Goal: Task Accomplishment & Management: Use online tool/utility

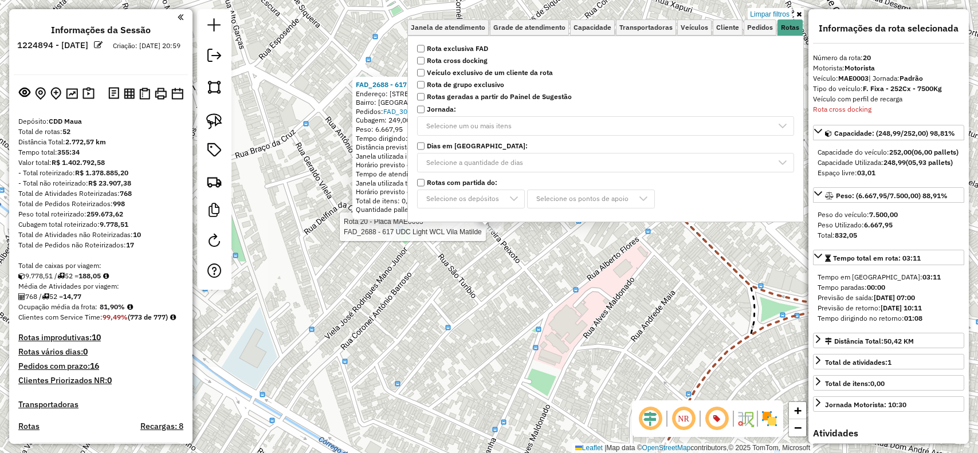
select select "**********"
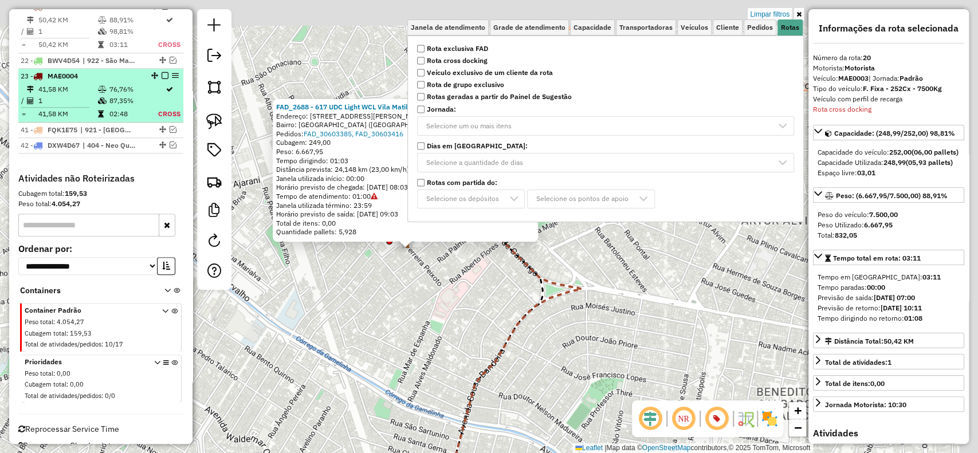
click at [78, 80] on span "MAE0004" at bounding box center [63, 76] width 30 height 9
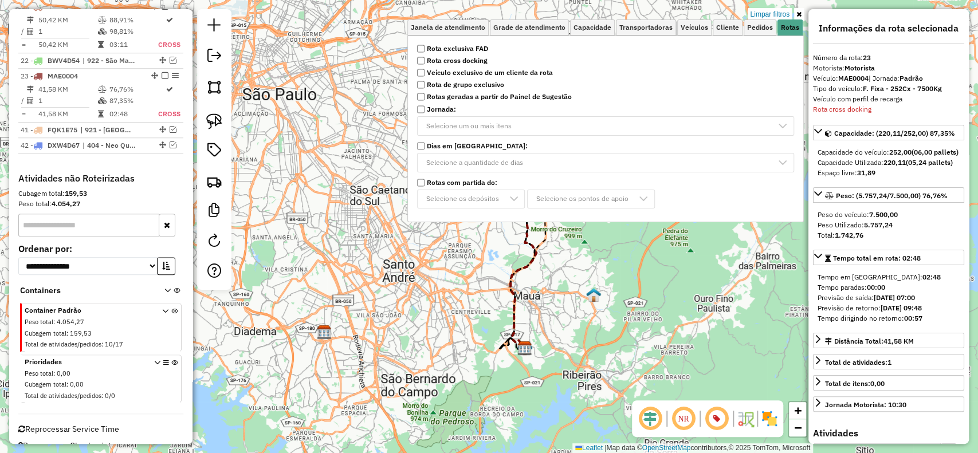
click at [859, 76] on strong "MAE0004" at bounding box center [853, 78] width 30 height 9
copy strong "MAE0004"
click at [380, 260] on div "Limpar filtros Janela de atendimento Grade de atendimento Capacidade Transporta…" at bounding box center [489, 226] width 978 height 453
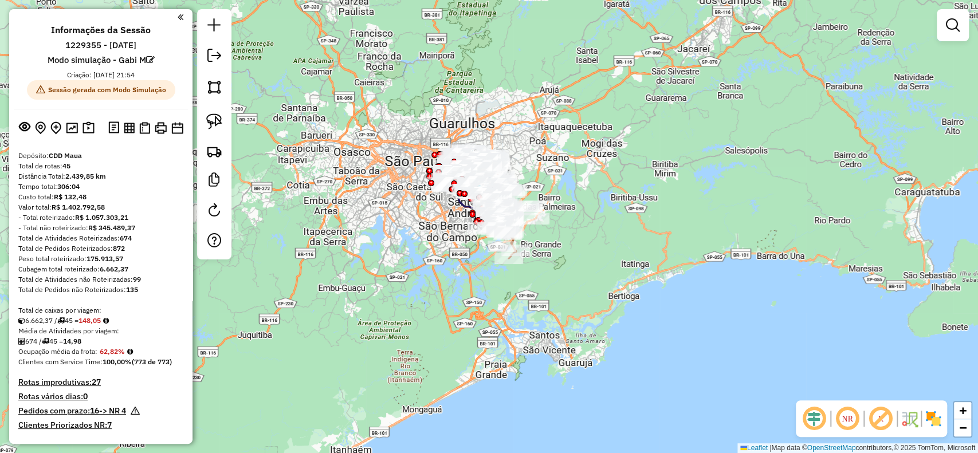
click at [883, 421] on em at bounding box center [880, 418] width 27 height 27
click at [941, 421] on img at bounding box center [933, 419] width 18 height 18
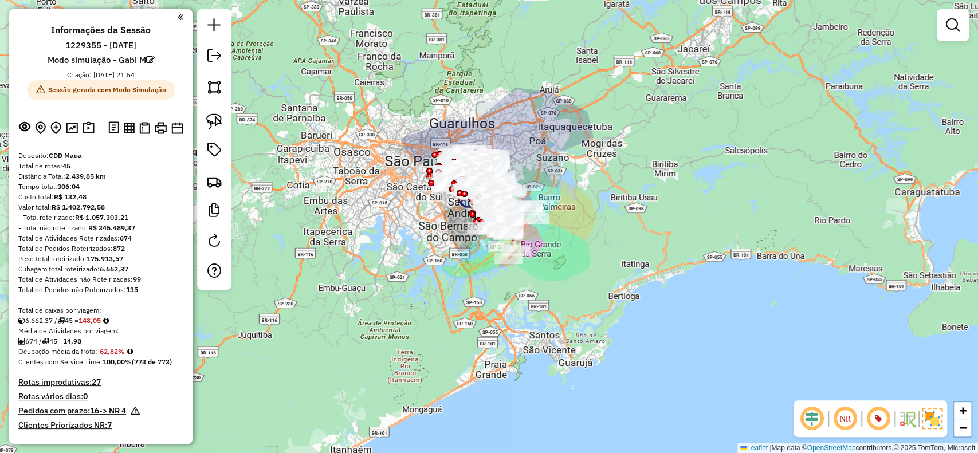
click at [967, 15] on div at bounding box center [952, 25] width 32 height 32
click at [962, 19] on link at bounding box center [952, 25] width 23 height 23
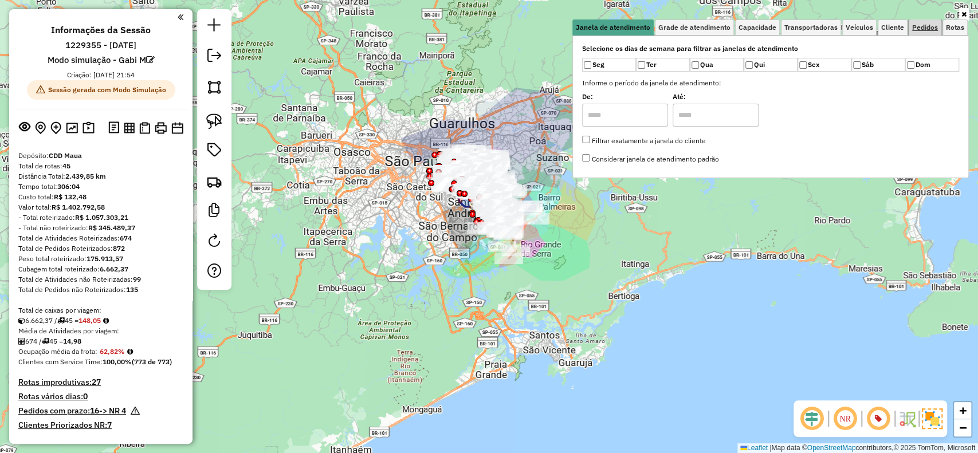
click at [929, 26] on span "Pedidos" at bounding box center [925, 27] width 26 height 7
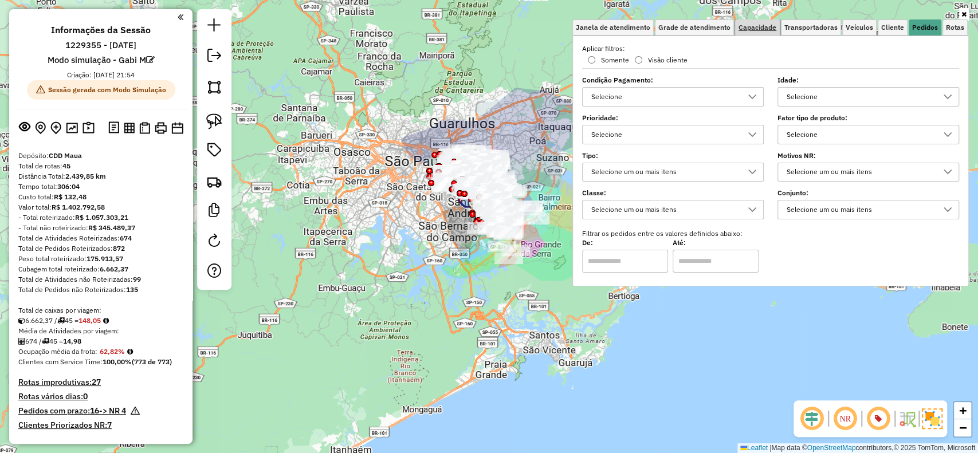
click at [761, 34] on link "Capacidade" at bounding box center [757, 27] width 45 height 16
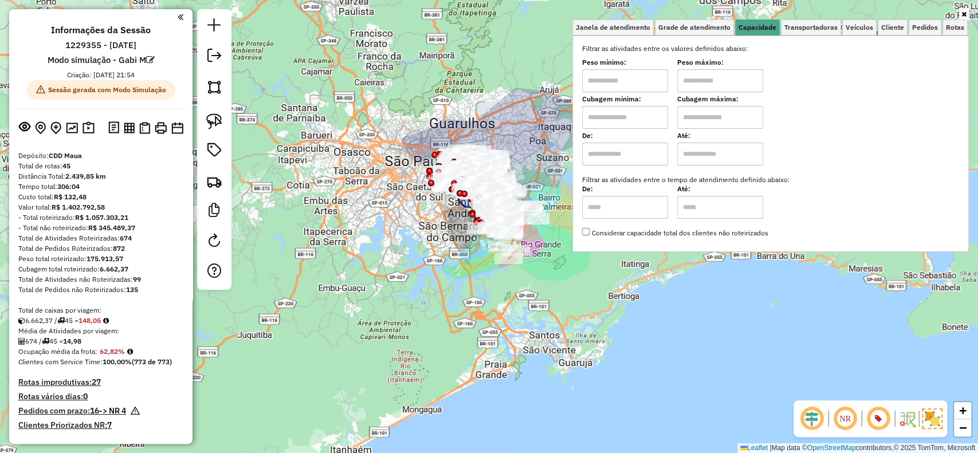
click at [628, 131] on label "De:" at bounding box center [625, 136] width 86 height 10
click at [632, 125] on input "text" at bounding box center [625, 117] width 86 height 23
type input "*****"
click at [725, 119] on input "text" at bounding box center [720, 117] width 86 height 23
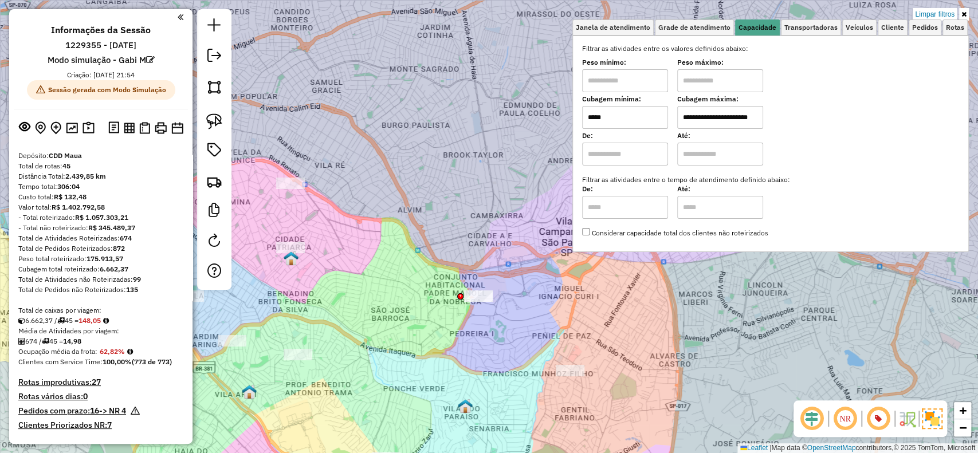
type input "**********"
click at [298, 263] on img at bounding box center [291, 258] width 15 height 15
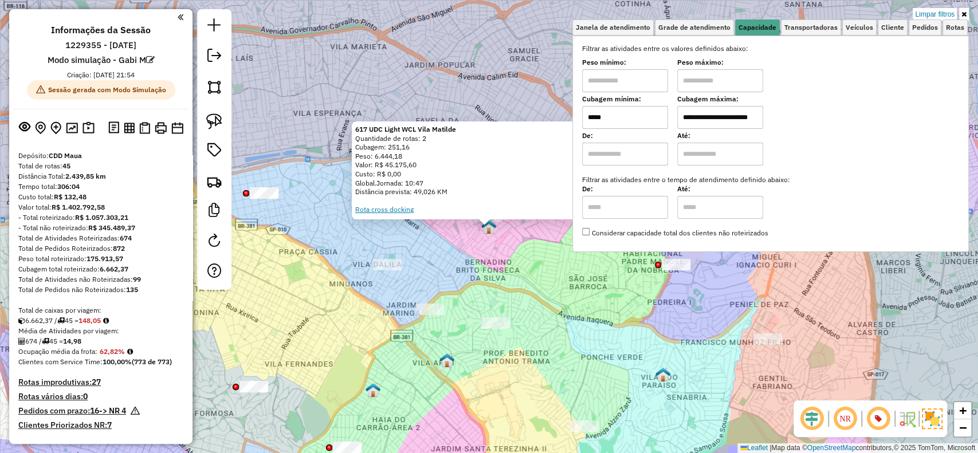
click at [400, 210] on link "Rota cross docking" at bounding box center [384, 209] width 58 height 9
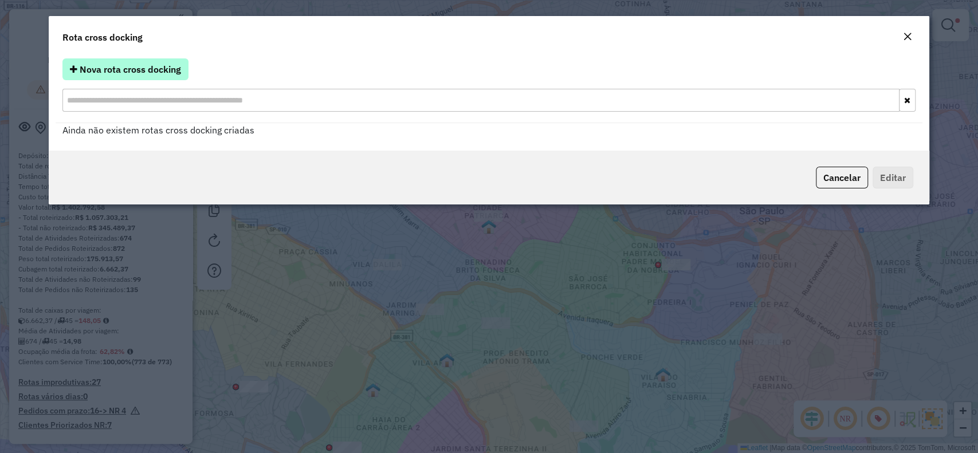
click at [170, 75] on span "Nova rota cross docking" at bounding box center [130, 69] width 101 height 11
select select "*"
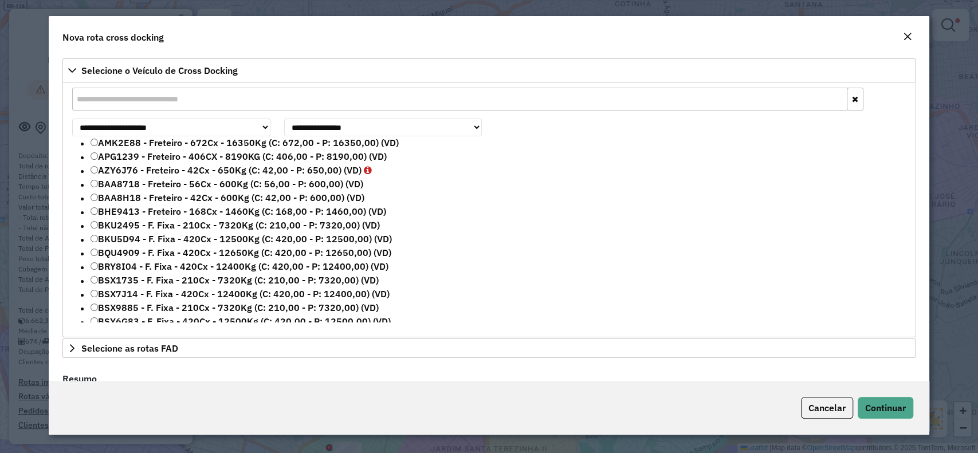
click at [147, 99] on input "text" at bounding box center [459, 99] width 774 height 23
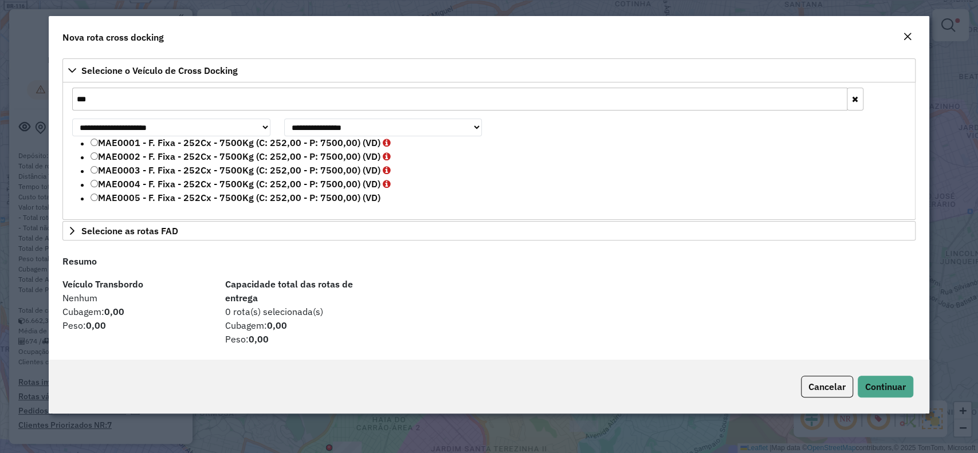
type input "***"
click at [204, 186] on label "MAE0004 - F. Fixa - 252Cx - 7500Kg (C: 252,00 - P: 7500,00) (VD)" at bounding box center [240, 184] width 300 height 14
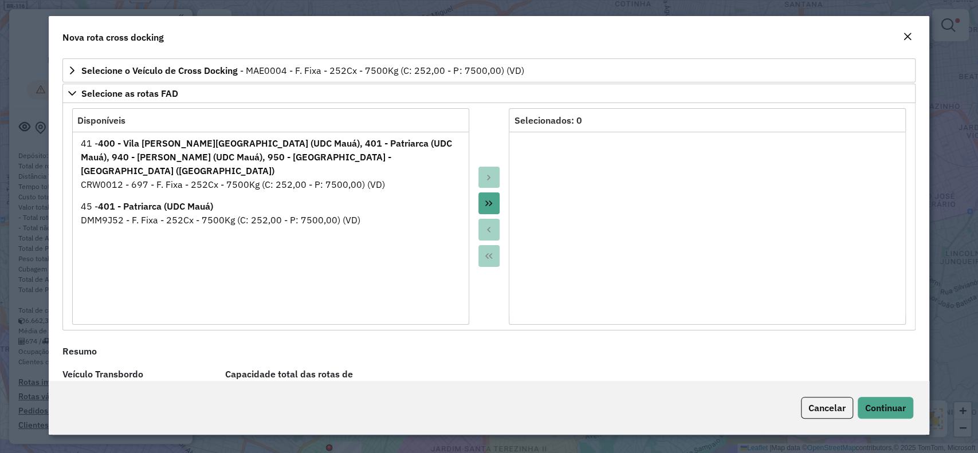
click at [478, 199] on button "Move All to Target" at bounding box center [489, 203] width 22 height 22
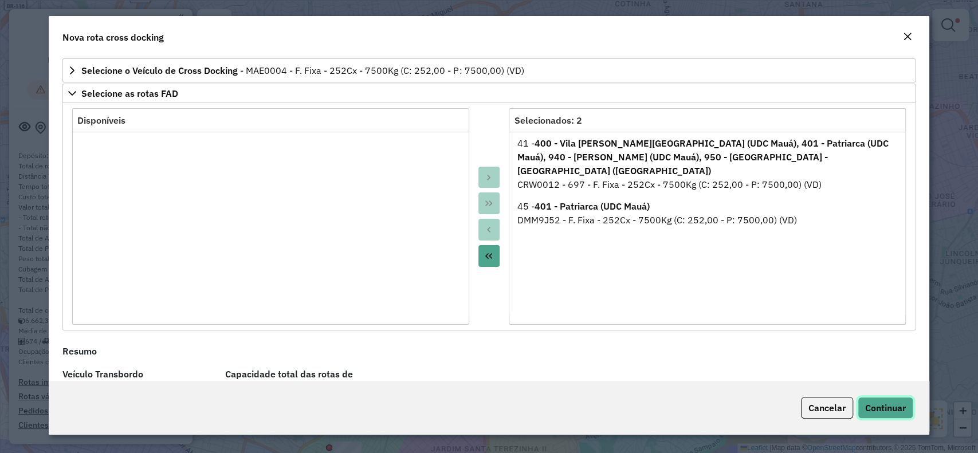
click at [893, 410] on span "Continuar" at bounding box center [885, 407] width 41 height 11
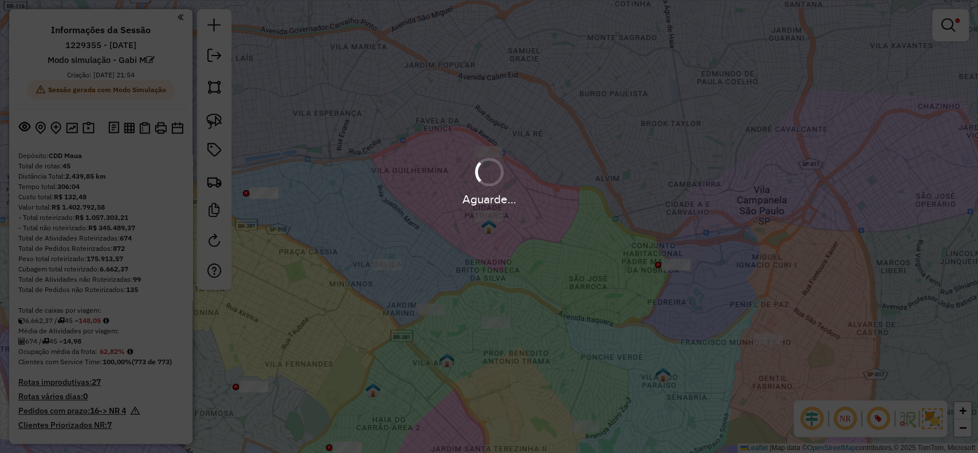
click at [487, 186] on div at bounding box center [489, 173] width 32 height 32
click at [487, 186] on div at bounding box center [489, 173] width 34 height 34
click at [487, 186] on div at bounding box center [488, 172] width 39 height 39
click at [487, 186] on div at bounding box center [489, 173] width 32 height 32
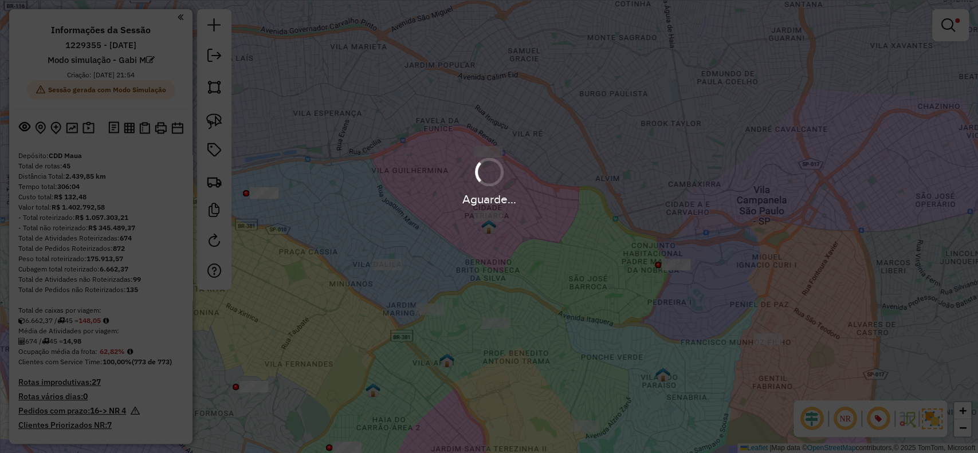
click at [487, 186] on div at bounding box center [489, 173] width 32 height 32
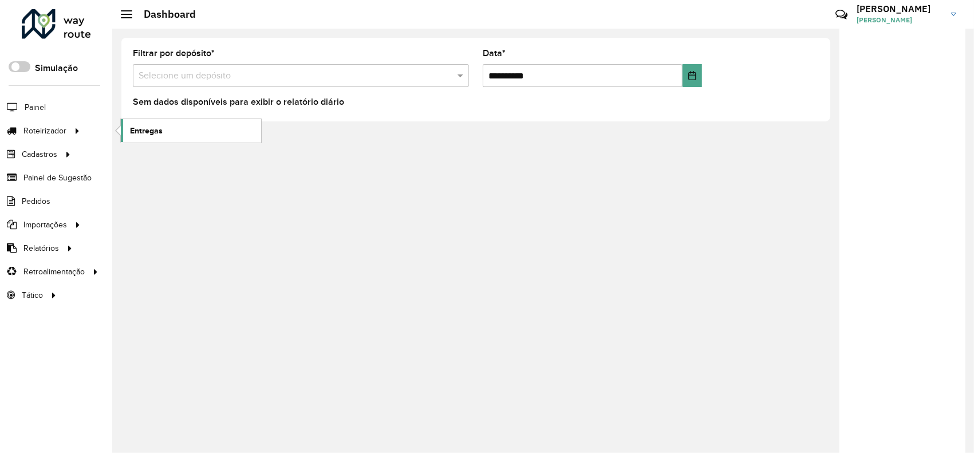
click at [167, 125] on link "Entregas" at bounding box center [191, 130] width 140 height 23
click at [23, 68] on span at bounding box center [20, 66] width 22 height 11
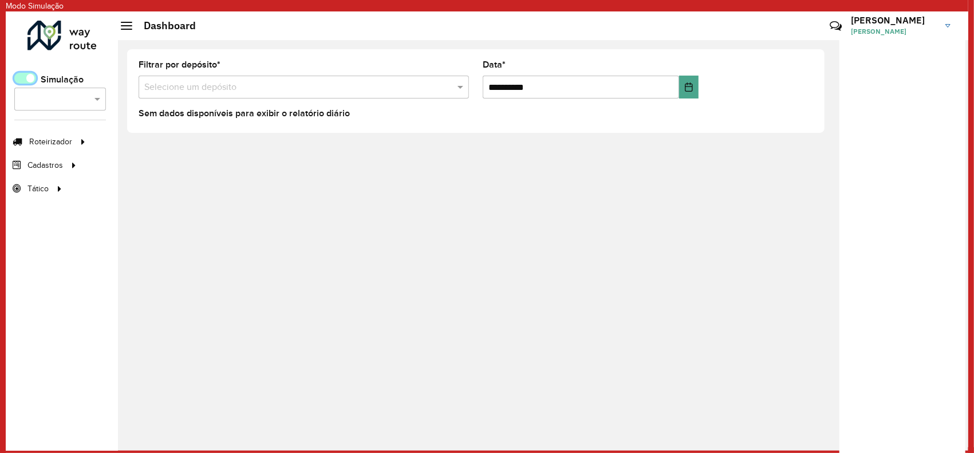
scroll to position [6, 3]
click at [218, 144] on link "Entregas" at bounding box center [197, 141] width 140 height 23
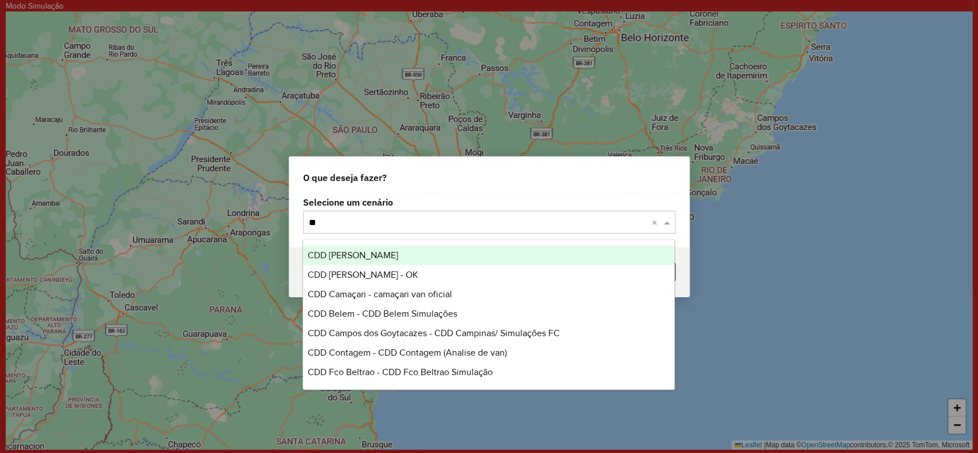
type input "***"
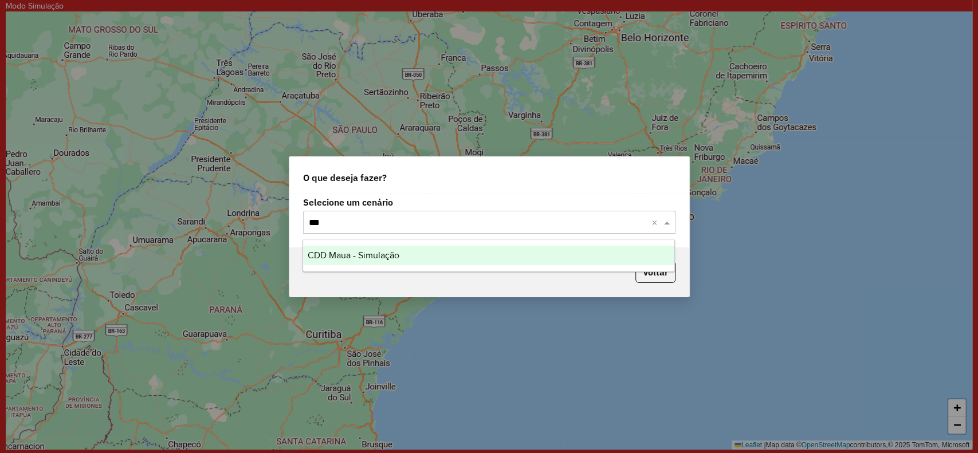
click at [390, 257] on span "CDD Maua - Simulação" at bounding box center [354, 255] width 92 height 10
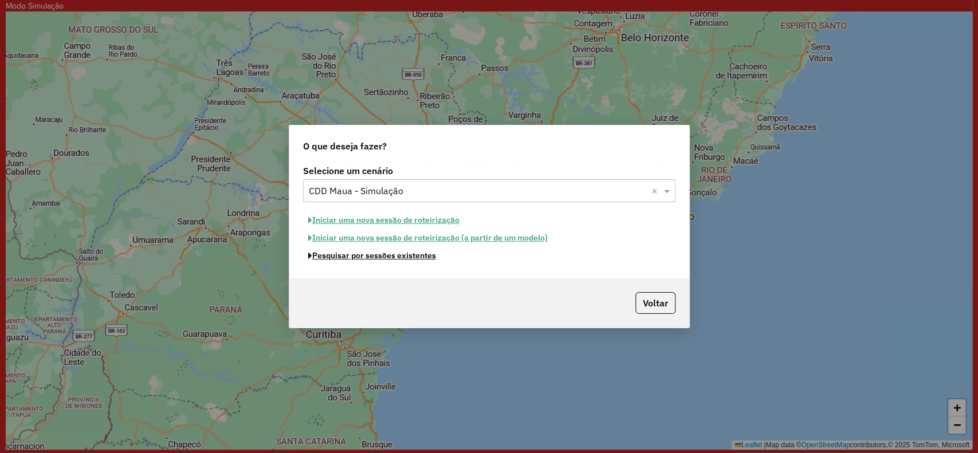
click at [399, 258] on button "Pesquisar por sessões existentes" at bounding box center [372, 256] width 138 height 18
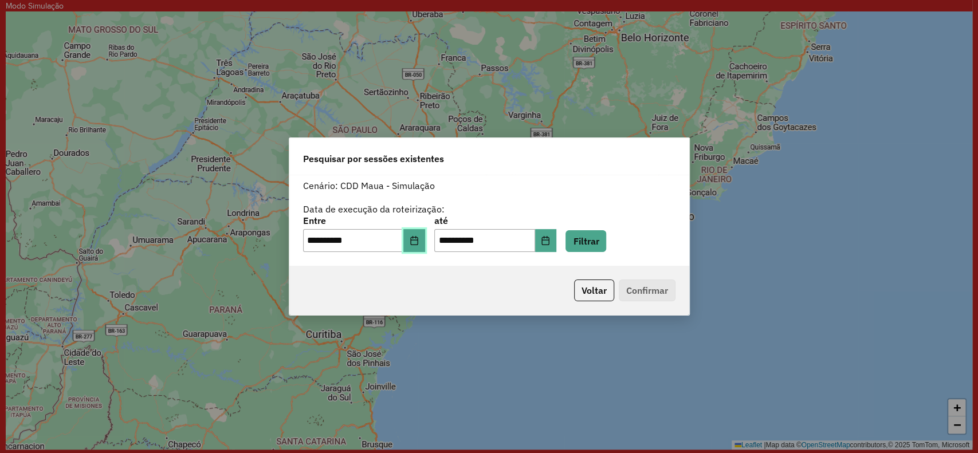
click at [418, 245] on icon "Choose Date" at bounding box center [413, 240] width 7 height 9
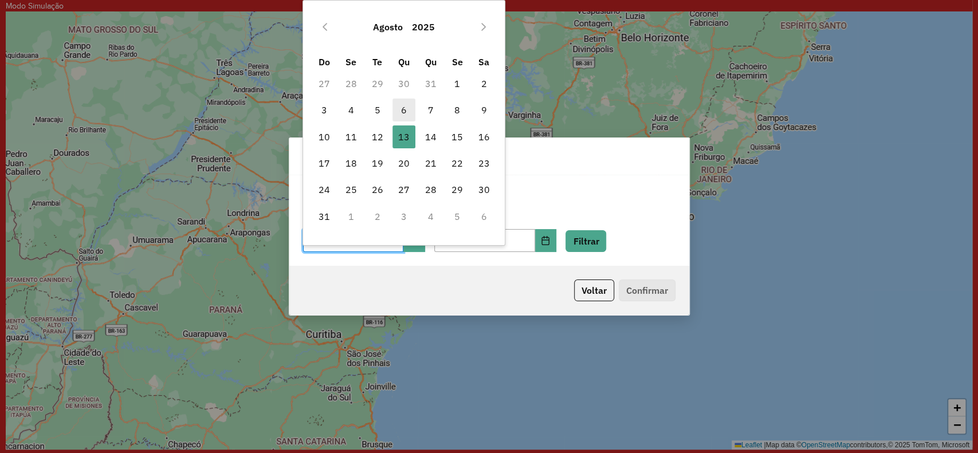
click at [403, 119] on span "6" at bounding box center [403, 110] width 23 height 23
type input "**********"
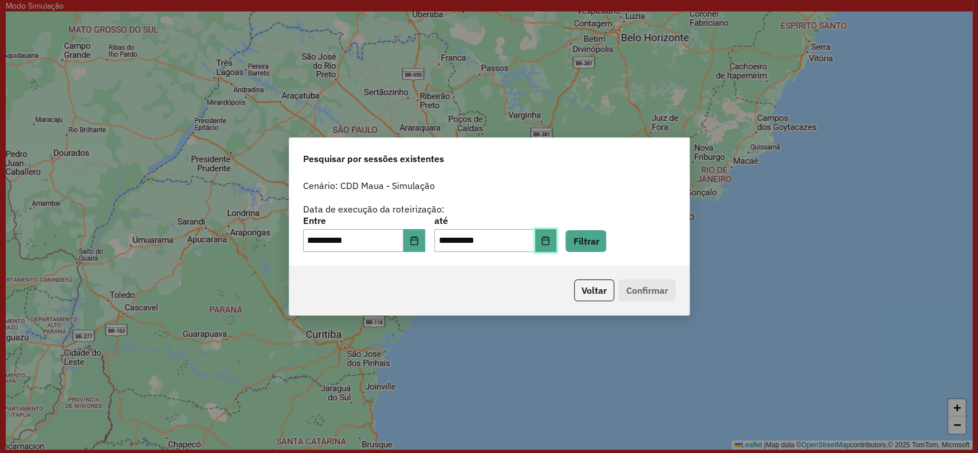
click at [557, 233] on button "Choose Date" at bounding box center [546, 240] width 22 height 23
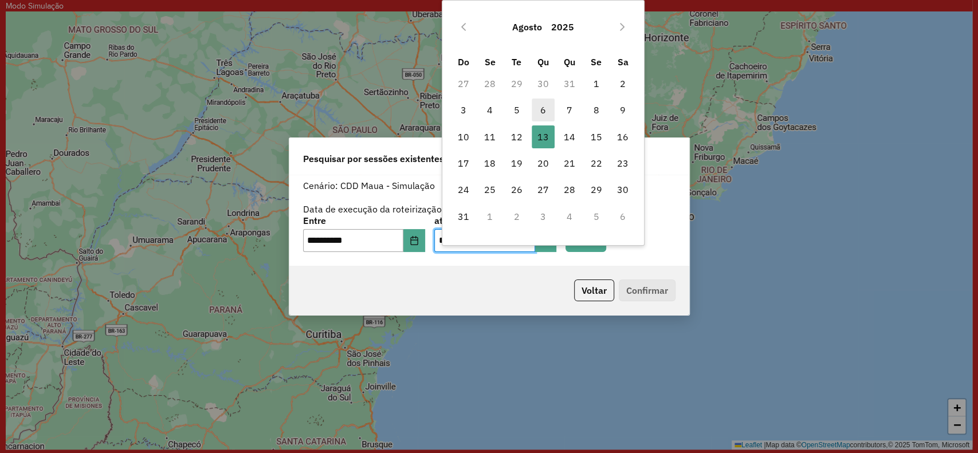
click at [549, 115] on span "6" at bounding box center [543, 110] width 23 height 23
type input "**********"
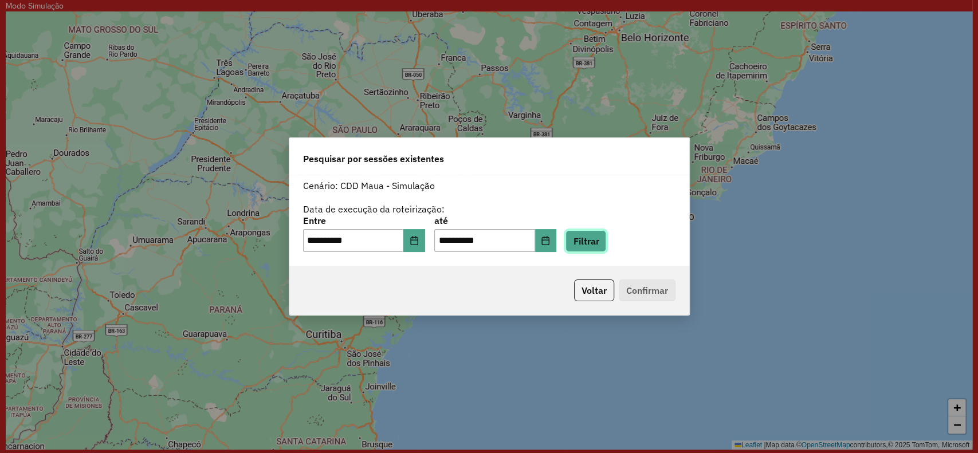
click at [606, 235] on button "Filtrar" at bounding box center [585, 241] width 41 height 22
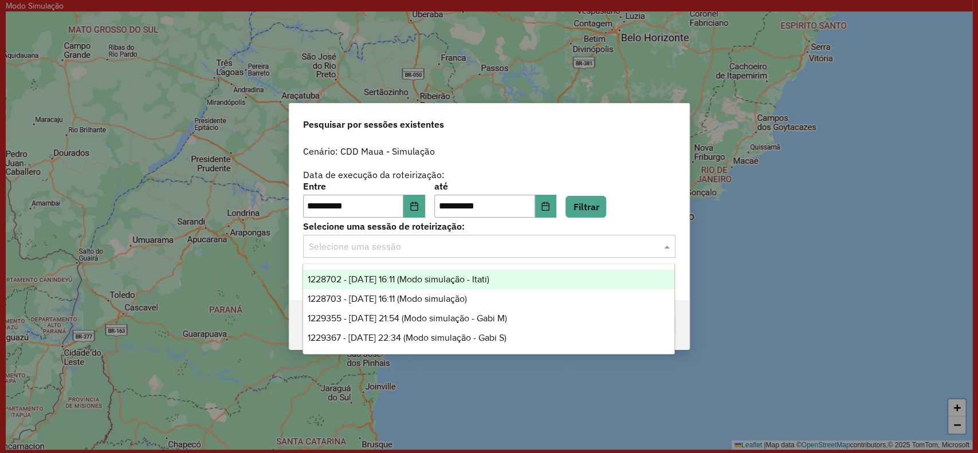
click at [599, 247] on input "text" at bounding box center [478, 247] width 338 height 14
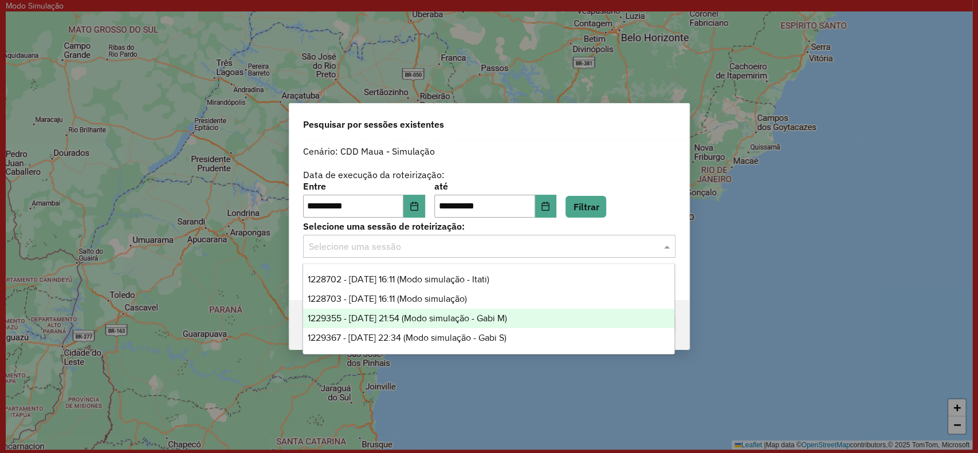
click at [532, 324] on div "1229355 - [DATE] 21:54 (Modo simulação - Gabi M)" at bounding box center [488, 318] width 371 height 19
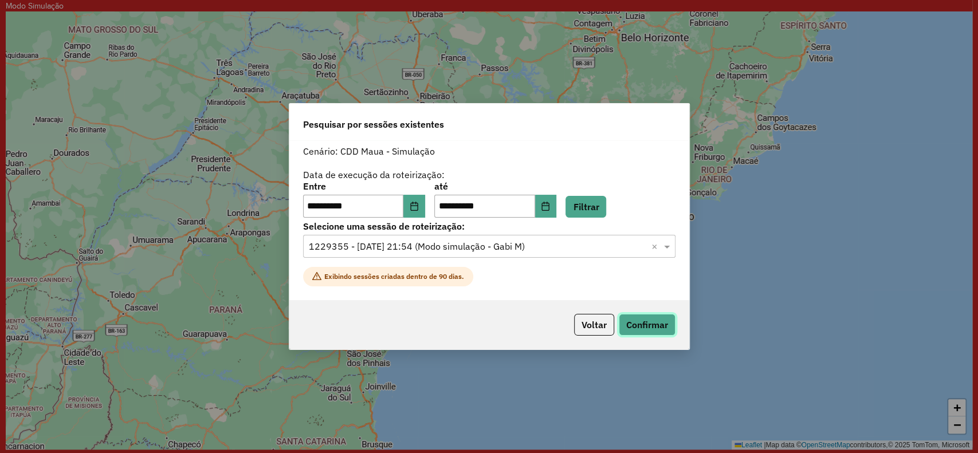
click at [639, 322] on button "Confirmar" at bounding box center [647, 325] width 57 height 22
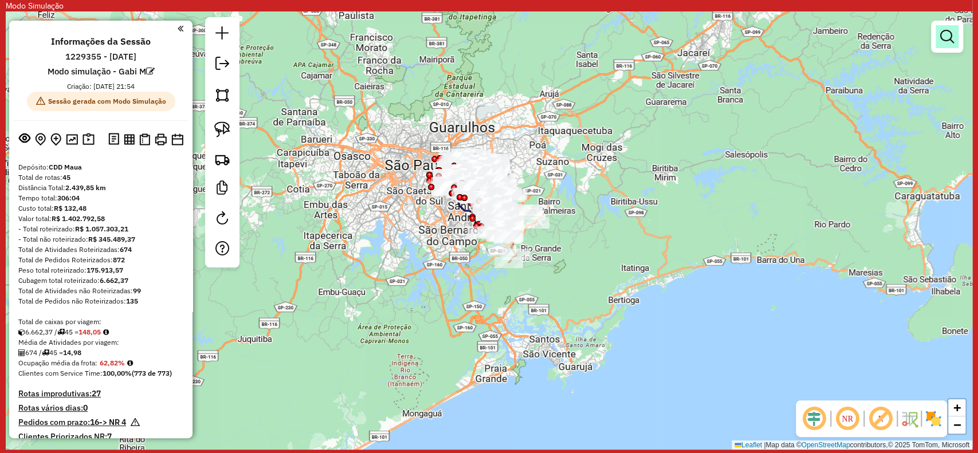
click at [944, 41] on em at bounding box center [947, 37] width 14 height 14
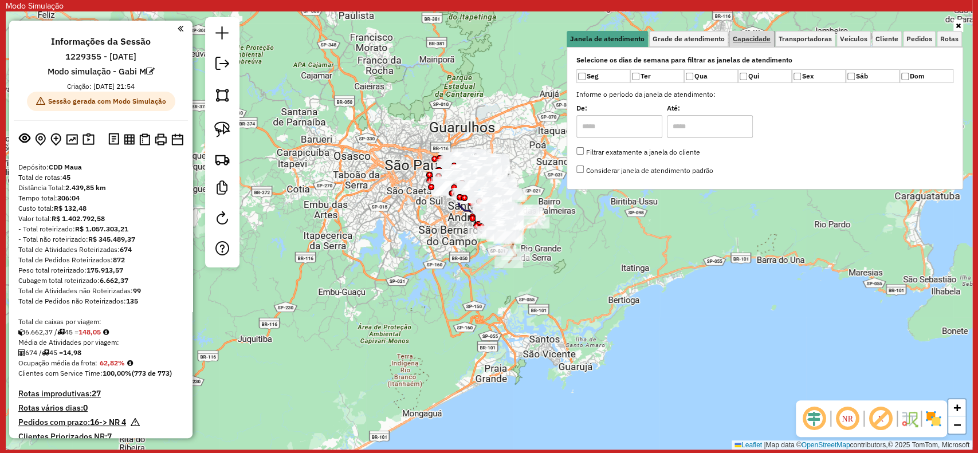
click at [754, 46] on link "Capacidade" at bounding box center [751, 39] width 45 height 16
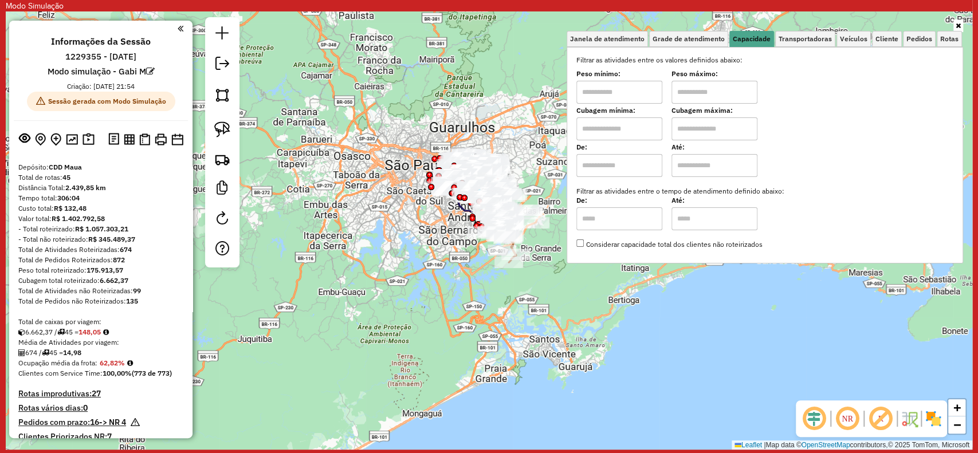
click at [620, 128] on input "text" at bounding box center [619, 128] width 86 height 23
type input "*****"
click at [722, 132] on input "text" at bounding box center [714, 128] width 86 height 23
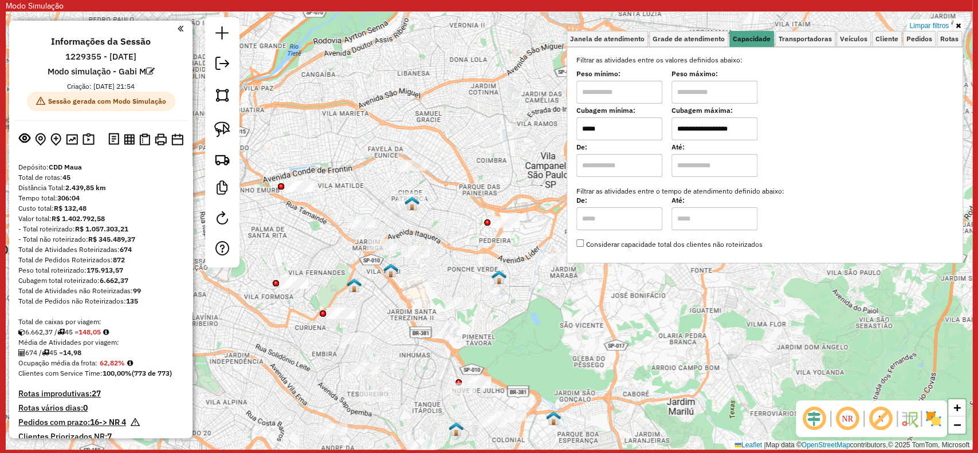
type input "**********"
click at [412, 208] on img at bounding box center [411, 203] width 15 height 15
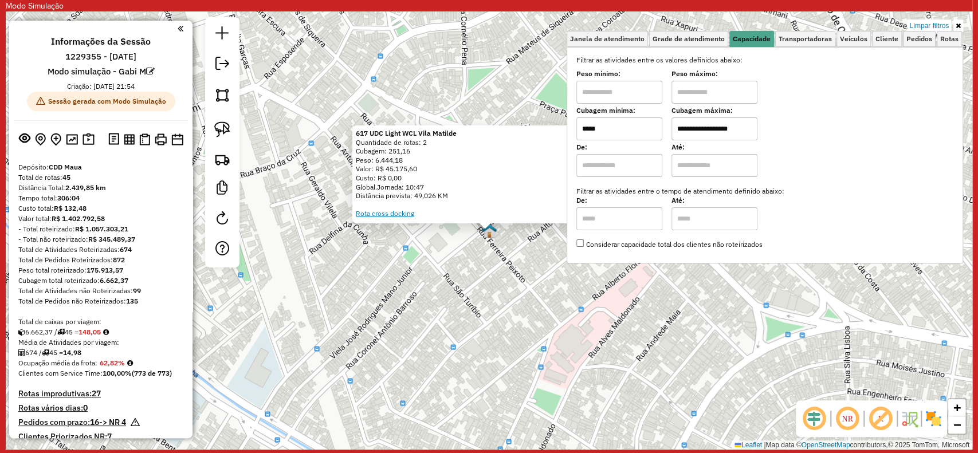
click at [412, 213] on link "Rota cross docking" at bounding box center [385, 213] width 58 height 9
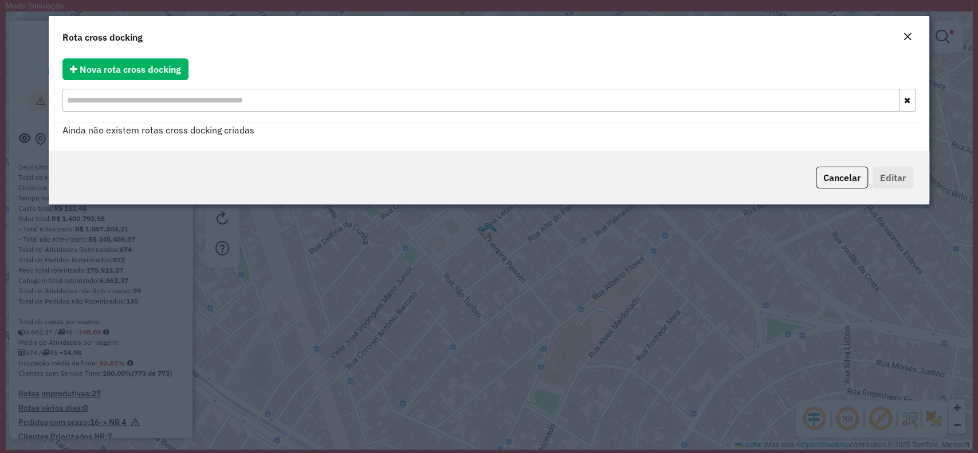
click at [128, 81] on div at bounding box center [489, 101] width 866 height 43
click at [138, 76] on button "Nova rota cross docking" at bounding box center [125, 69] width 126 height 22
select select "*"
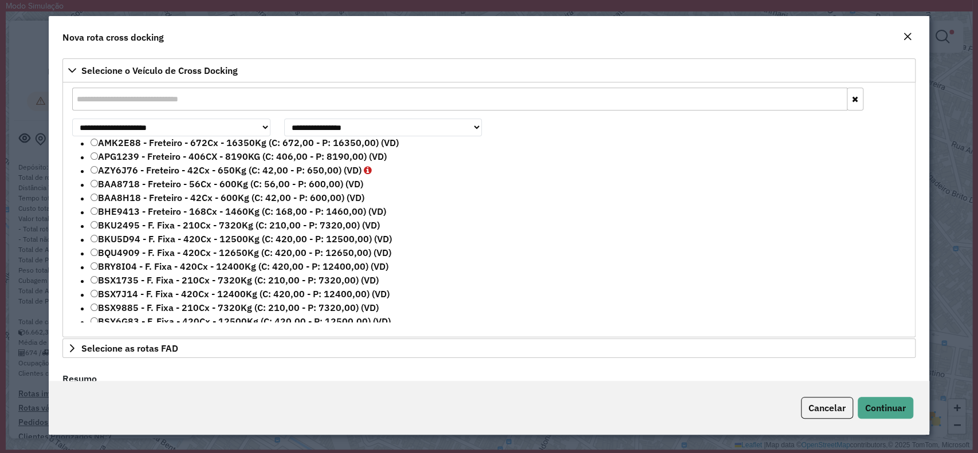
click at [211, 96] on input "text" at bounding box center [459, 99] width 774 height 23
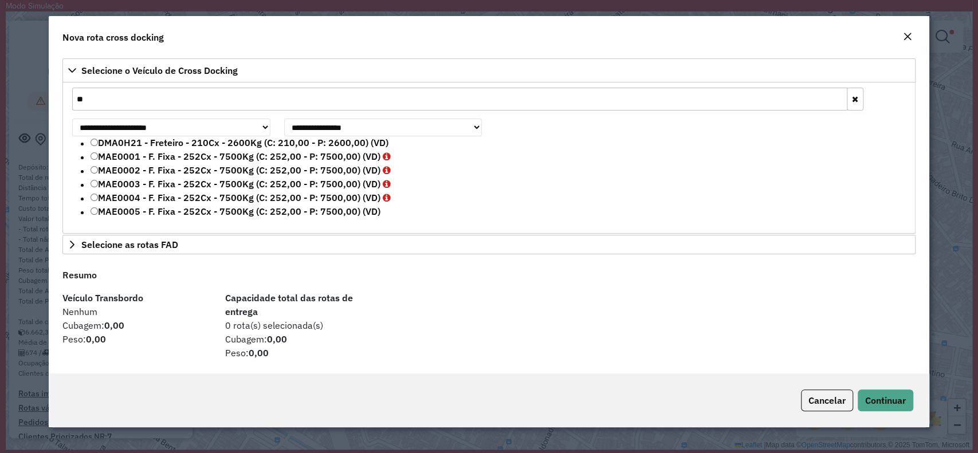
type input "**"
click at [204, 202] on label "MAE0004 - F. Fixa - 252Cx - 7500Kg (C: 252,00 - P: 7500,00) (VD)" at bounding box center [240, 198] width 300 height 14
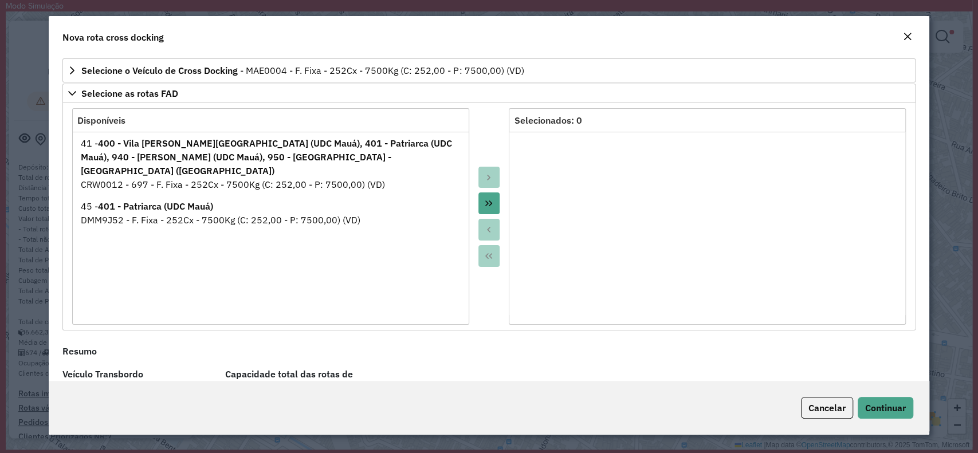
click at [490, 208] on button "Move All to Target" at bounding box center [489, 203] width 22 height 22
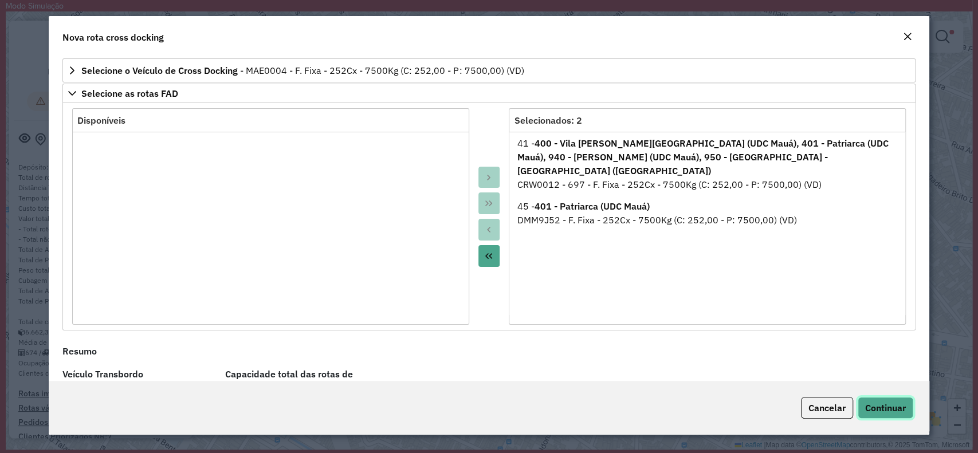
click at [907, 410] on button "Continuar" at bounding box center [885, 408] width 56 height 22
